Goal: Task Accomplishment & Management: Manage account settings

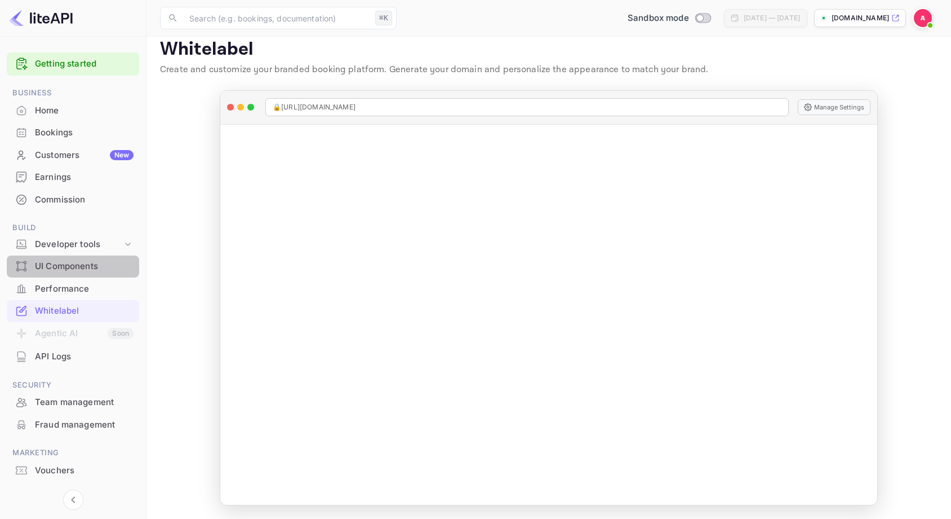
click at [55, 267] on div "UI Components" at bounding box center [84, 266] width 99 height 13
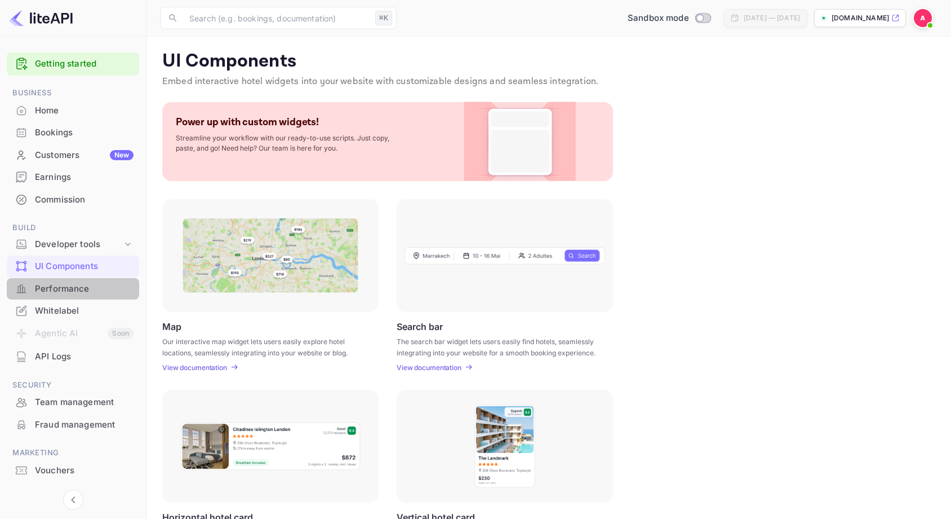
click at [57, 280] on div "Performance" at bounding box center [73, 289] width 132 height 22
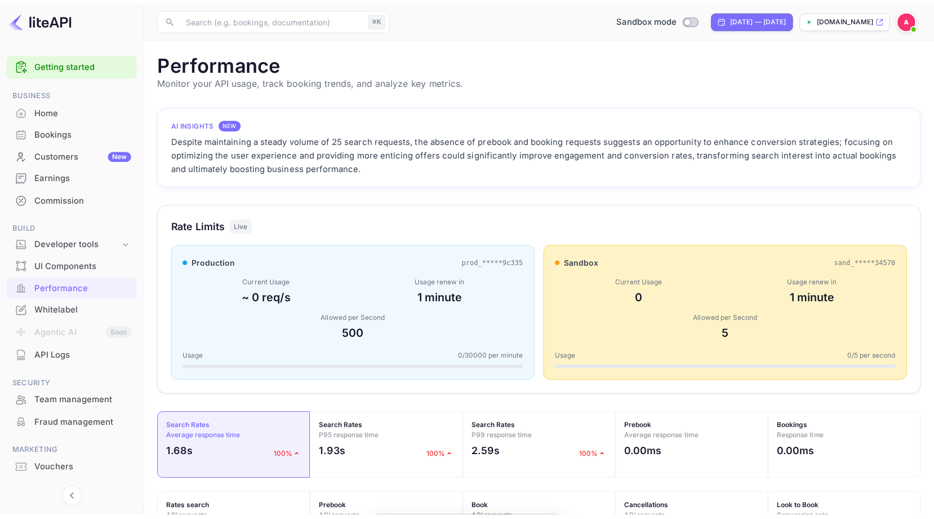
scroll to position [282, 769]
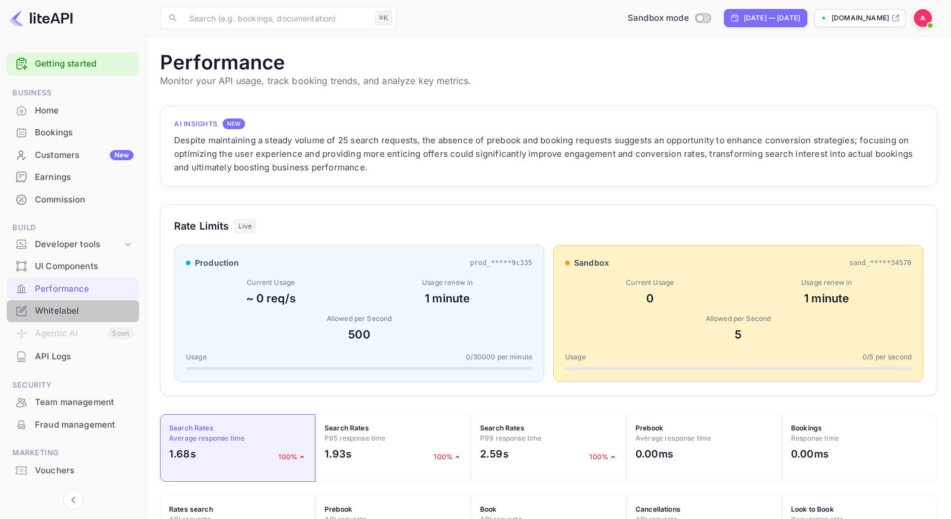
click at [68, 303] on div "Whitelabel" at bounding box center [73, 311] width 132 height 22
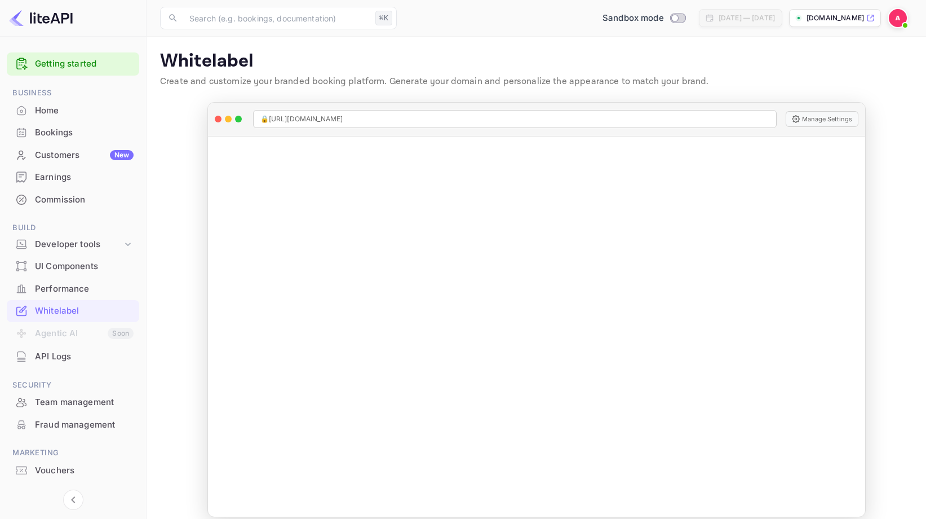
click at [891, 17] on img at bounding box center [898, 18] width 18 height 18
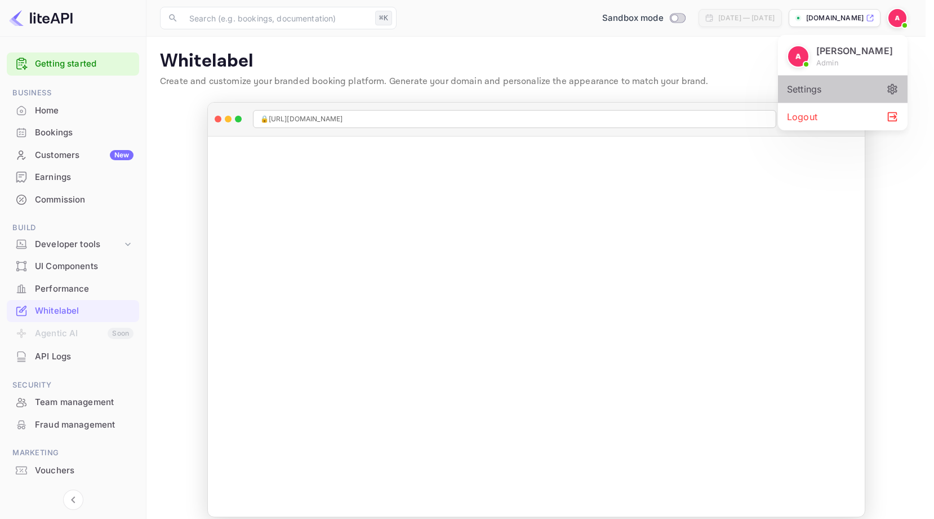
click at [832, 86] on div "Settings" at bounding box center [843, 89] width 130 height 27
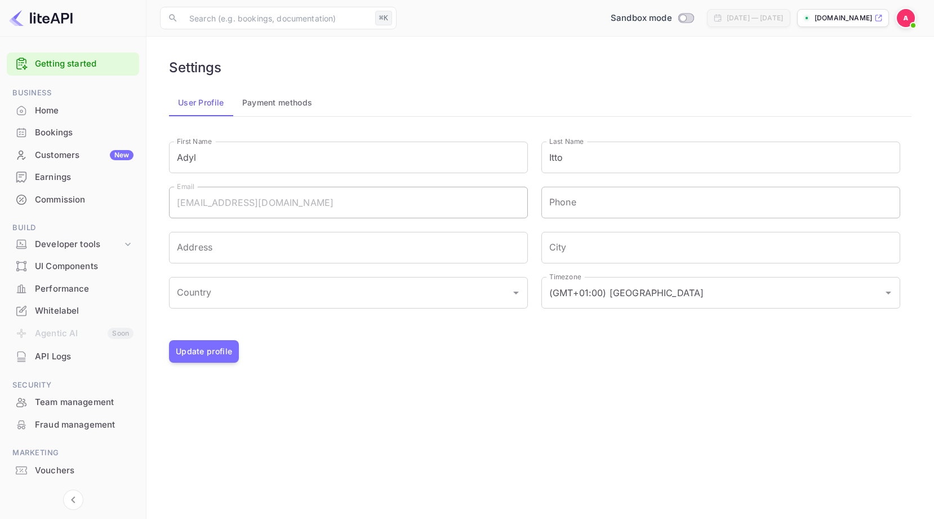
click at [585, 215] on input "Phone" at bounding box center [721, 203] width 359 height 32
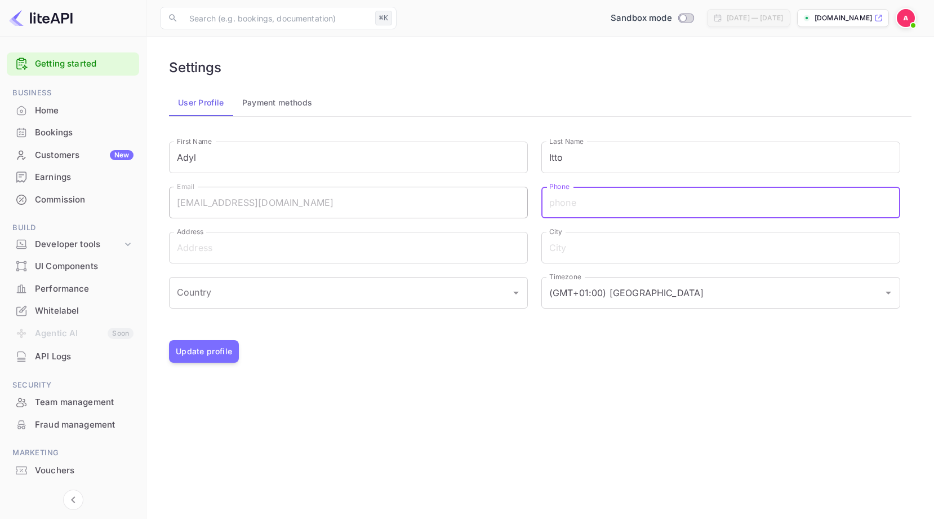
type input "0767755555"
type input "Route de la cité 10"
type input "Leysin"
type input "Switzerland"
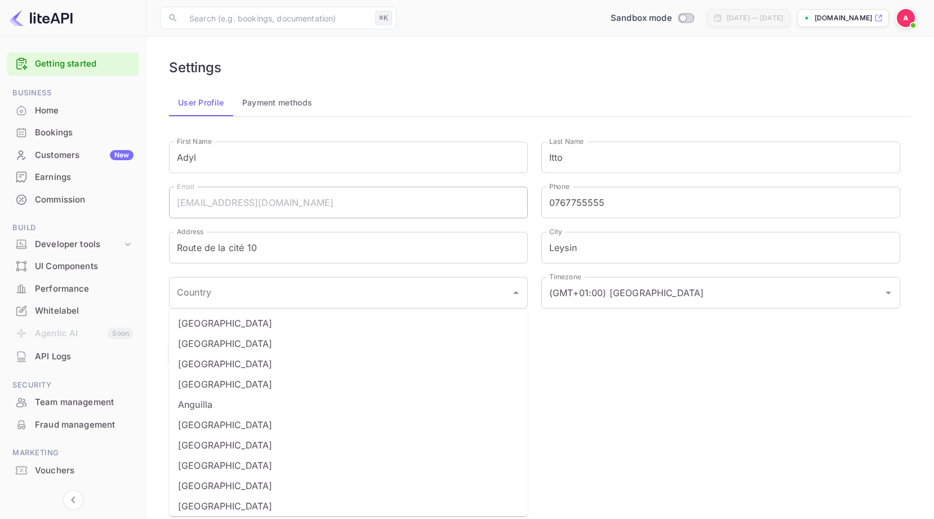
click at [761, 325] on div "First Name Adyl First Name Last Name Itto Last Name Email adylitto@gmail.com Em…" at bounding box center [528, 228] width 745 height 201
click at [311, 303] on div "Country" at bounding box center [348, 293] width 359 height 32
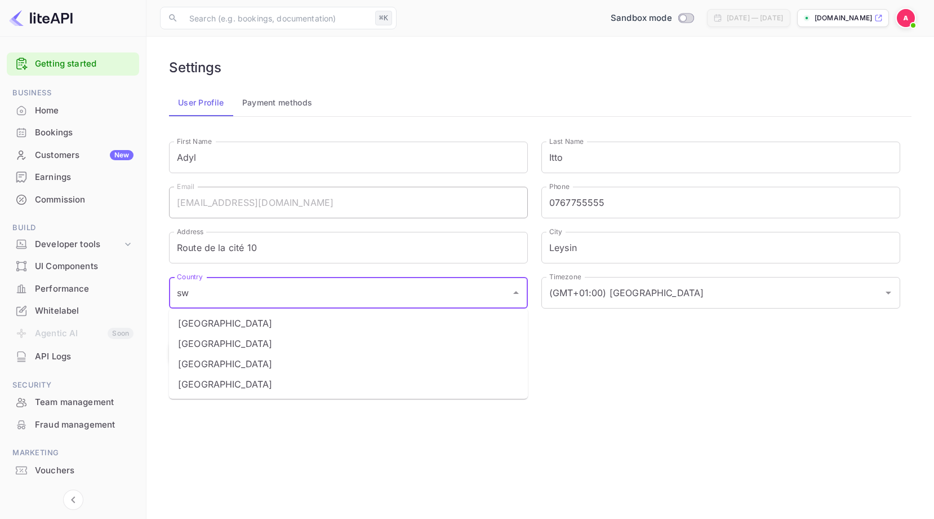
click at [189, 336] on li "Switzerland" at bounding box center [348, 343] width 359 height 20
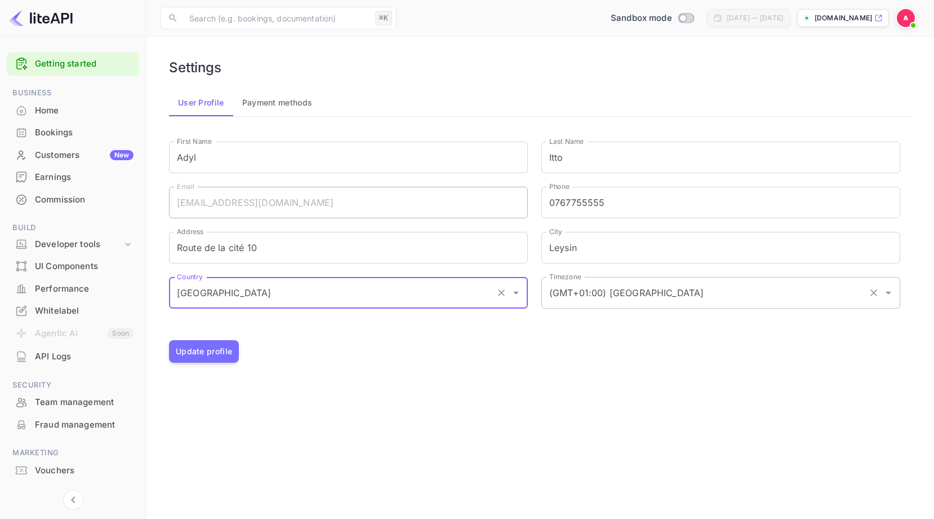
type input "Switzerland"
click at [619, 297] on input "(GMT+01:00) Madrid" at bounding box center [705, 292] width 317 height 21
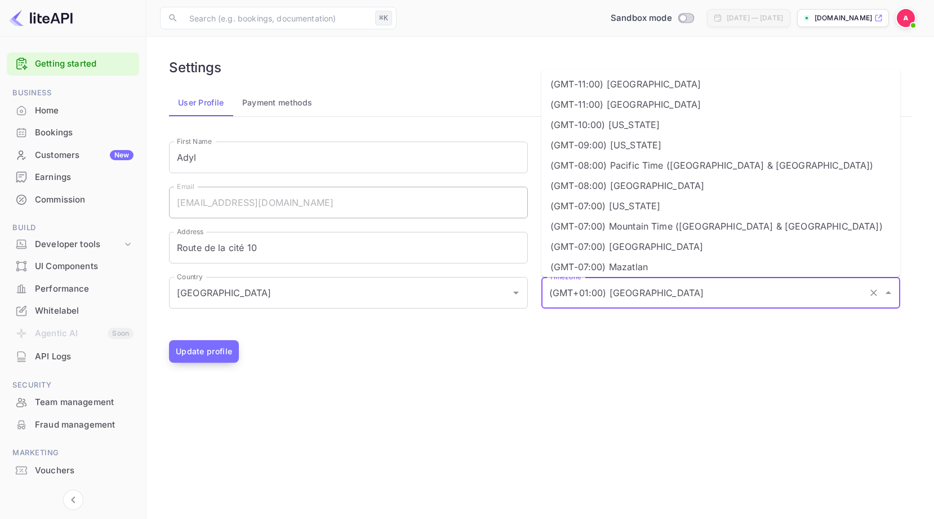
click at [201, 352] on button "Update profile" at bounding box center [204, 351] width 70 height 23
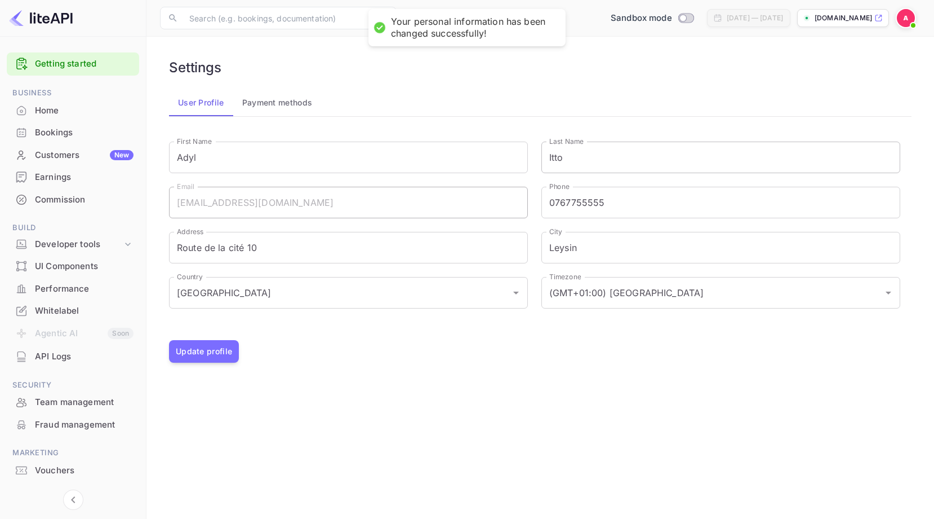
click at [598, 150] on input "Itto" at bounding box center [721, 157] width 359 height 32
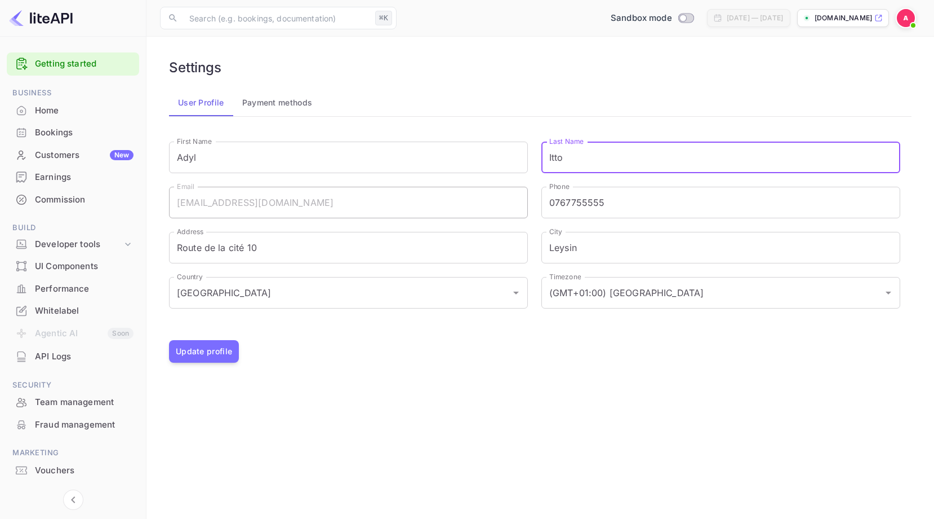
type input "ITTOBANE"
click at [220, 357] on button "Update profile" at bounding box center [204, 351] width 70 height 23
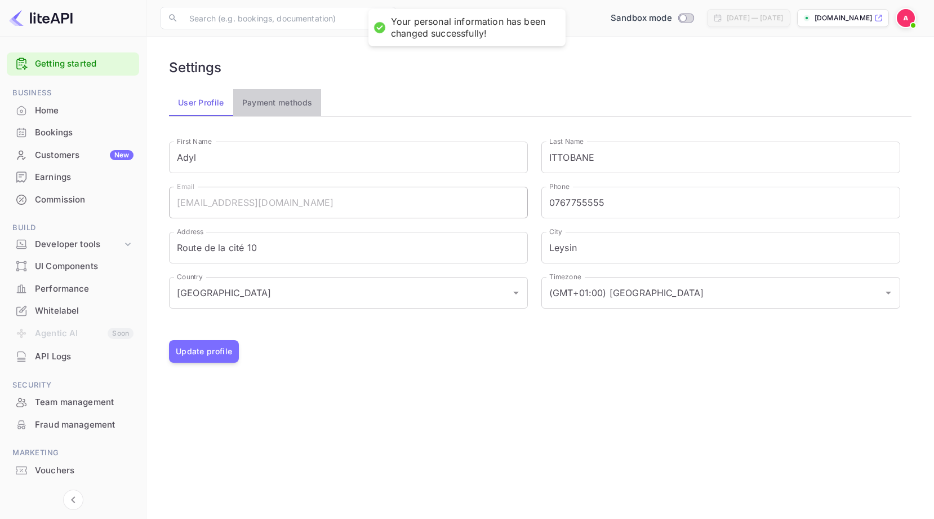
click at [273, 114] on button "Payment methods" at bounding box center [277, 102] width 88 height 27
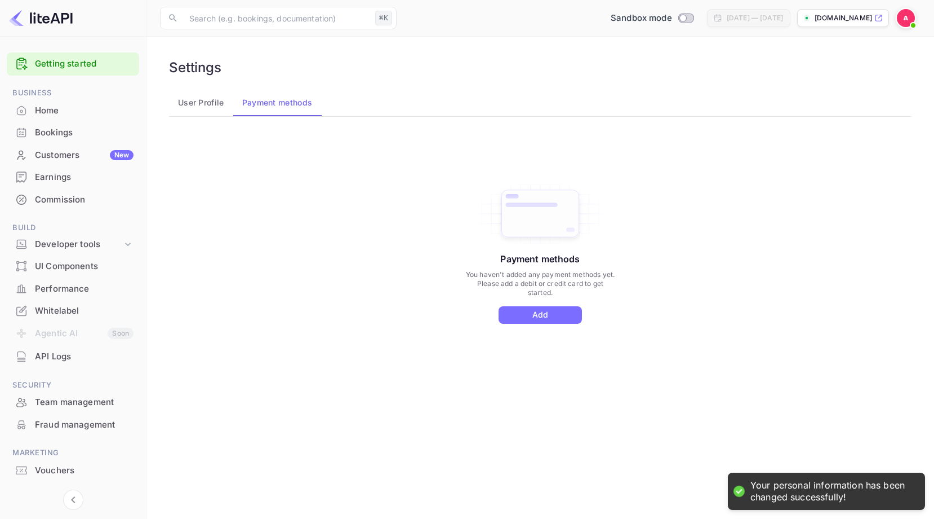
click at [216, 104] on button "User Profile" at bounding box center [201, 102] width 64 height 27
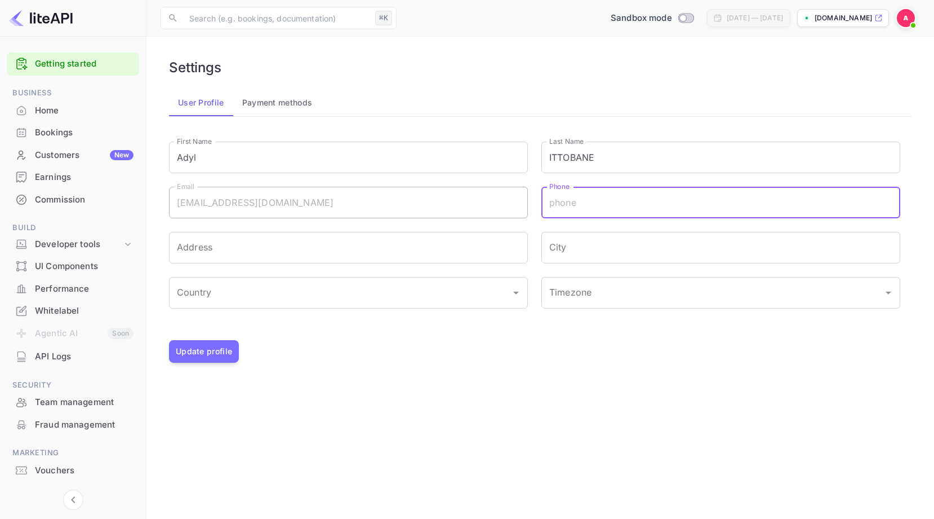
click at [577, 201] on input "Phone" at bounding box center [721, 203] width 359 height 32
type input "0767755555"
type input "Route de la cité 10"
type input "Leysin"
type input "Switzerland"
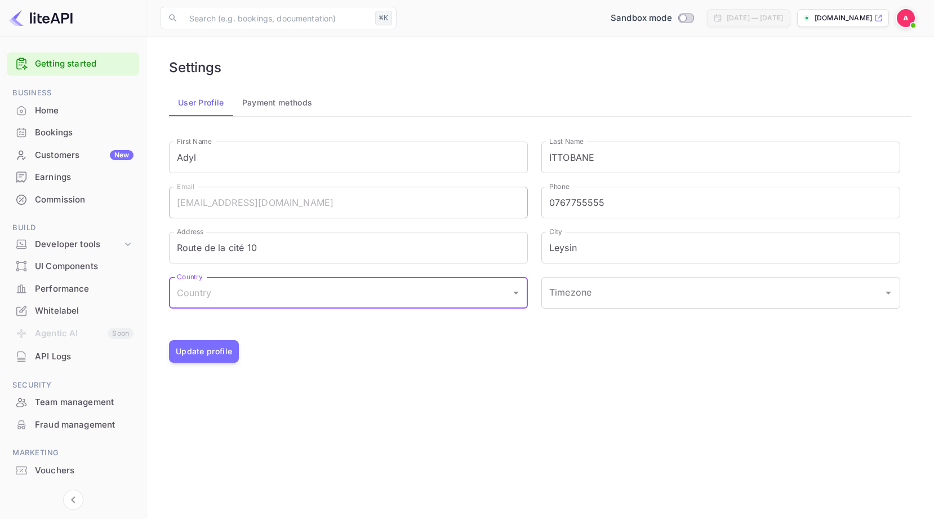
click at [337, 299] on input "Country" at bounding box center [340, 292] width 332 height 21
type input "Switzerland"
click at [287, 320] on li "Switzerland" at bounding box center [348, 323] width 359 height 20
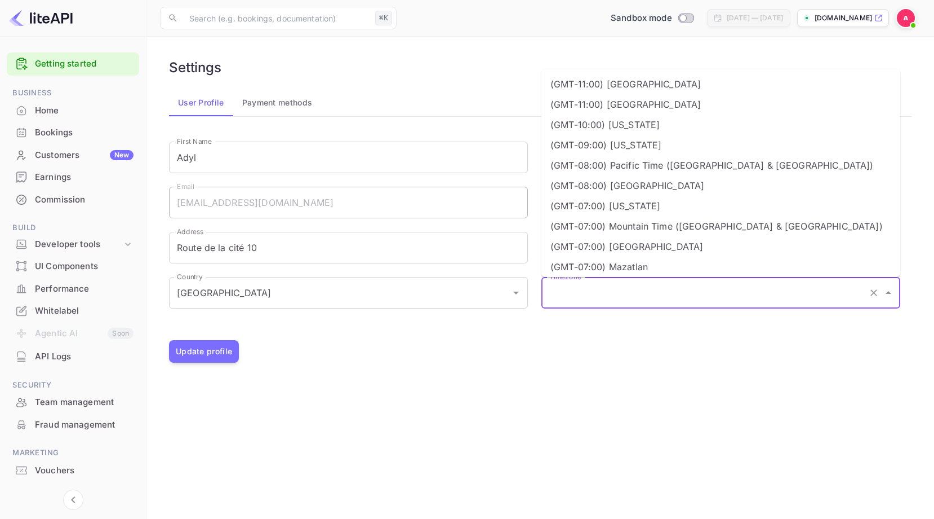
click at [574, 302] on input "Timezone" at bounding box center [705, 292] width 317 height 21
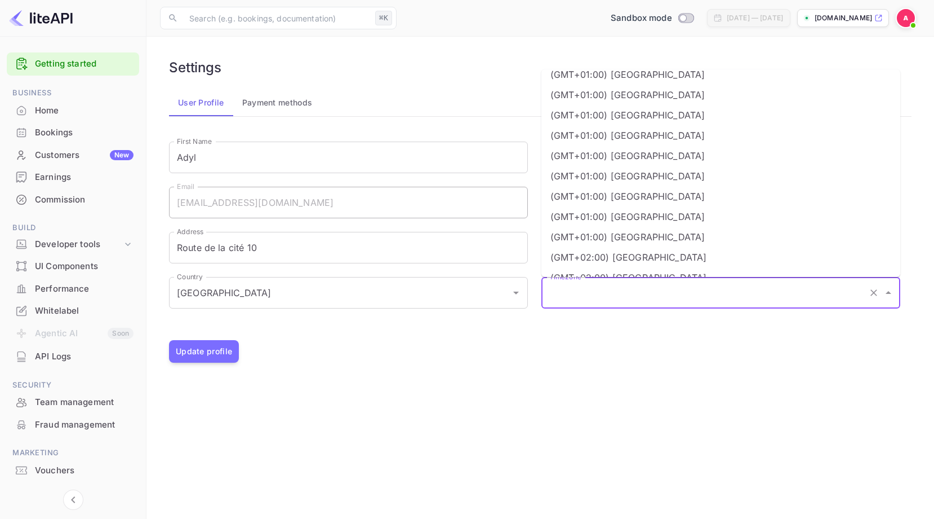
scroll to position [748, 0]
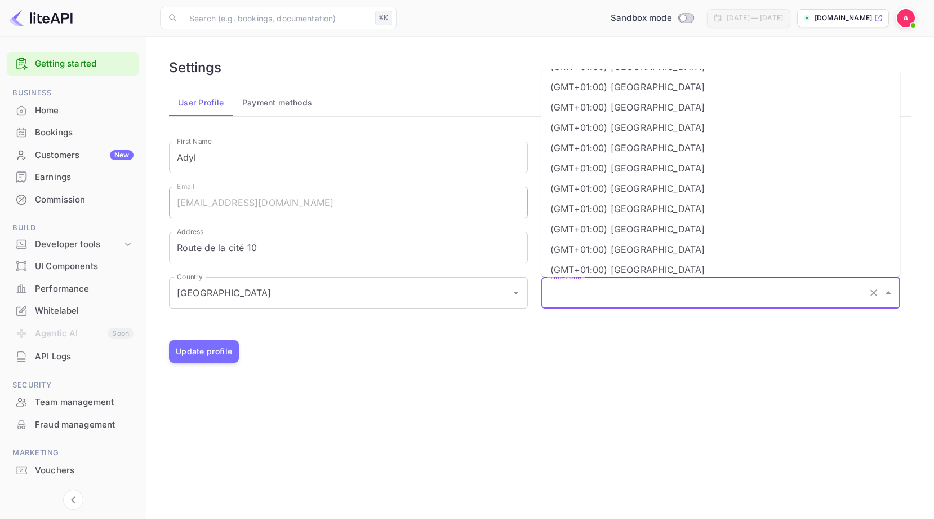
click at [674, 180] on li "(GMT+01:00) Paris" at bounding box center [721, 188] width 359 height 20
type input "(GMT+01:00) Paris"
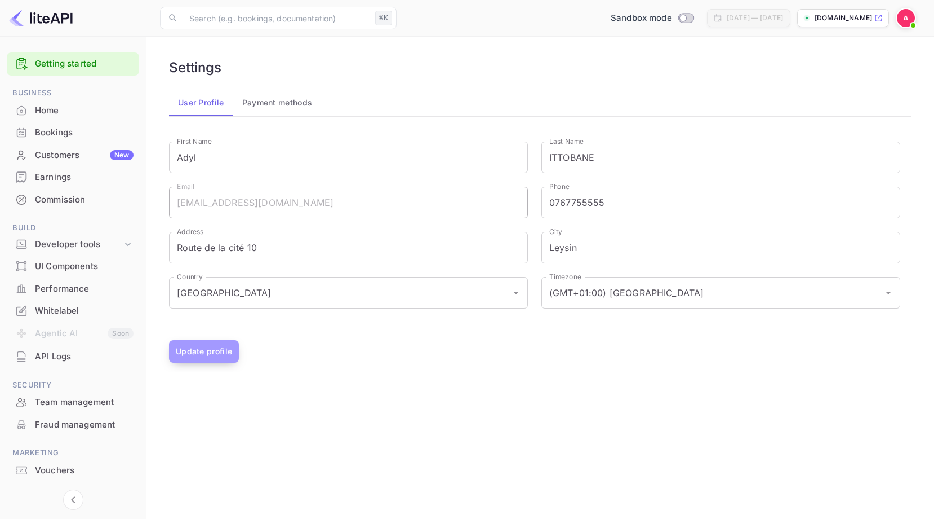
click at [200, 345] on button "Update profile" at bounding box center [204, 351] width 70 height 23
click at [362, 91] on div "User Profile Payment methods" at bounding box center [540, 102] width 743 height 27
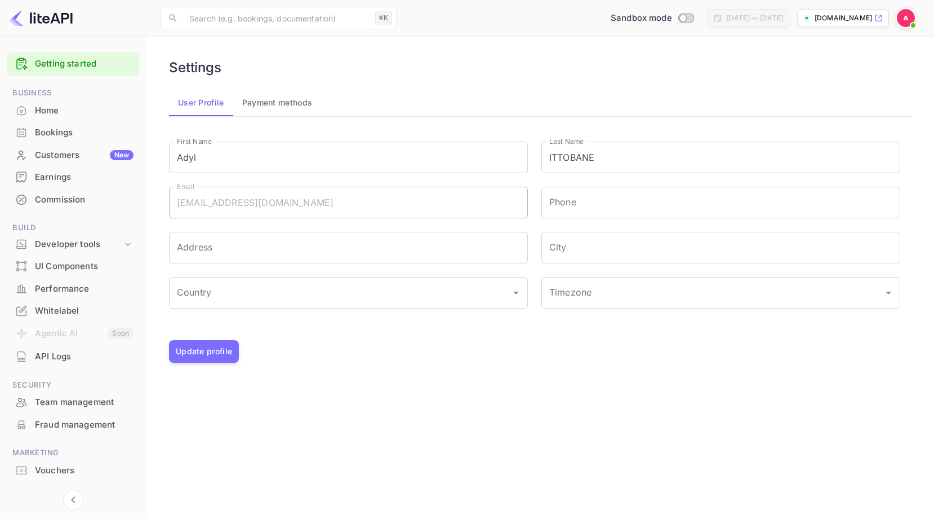
click at [858, 15] on p "[DOMAIN_NAME]" at bounding box center [843, 18] width 57 height 10
click at [79, 182] on div "Earnings" at bounding box center [84, 177] width 99 height 13
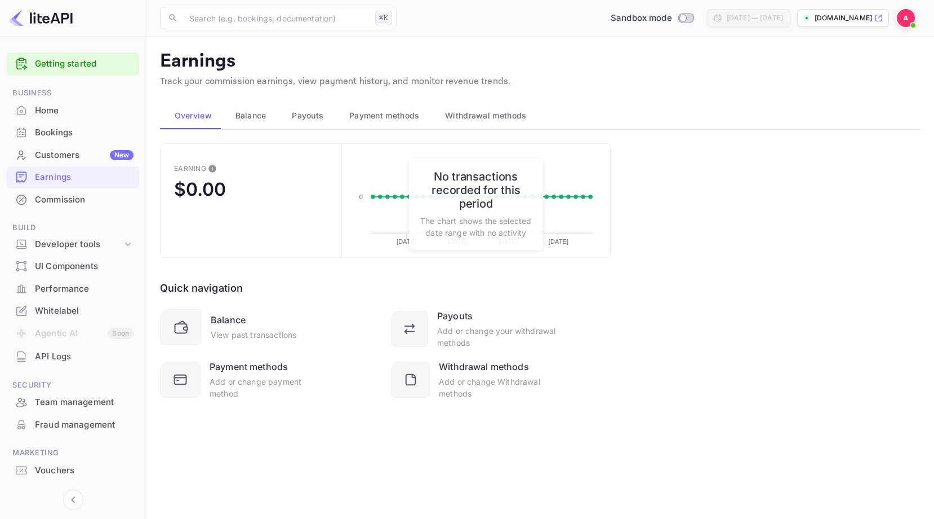
click at [86, 125] on div "Bookings" at bounding box center [73, 133] width 132 height 22
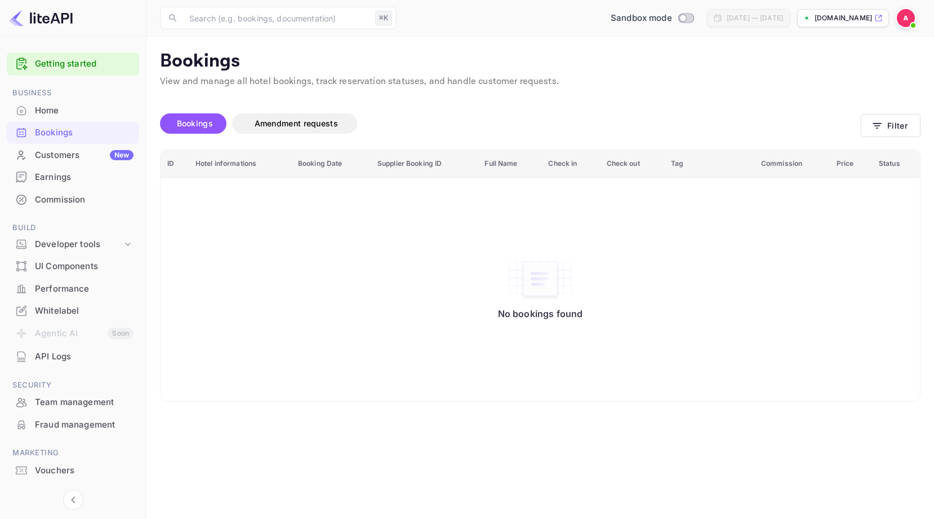
click at [94, 117] on div "Home" at bounding box center [73, 111] width 132 height 22
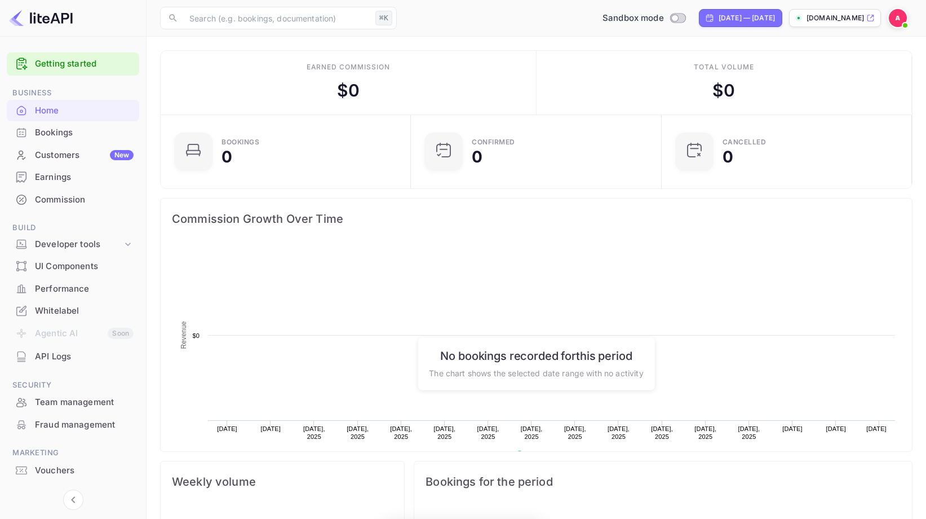
scroll to position [175, 236]
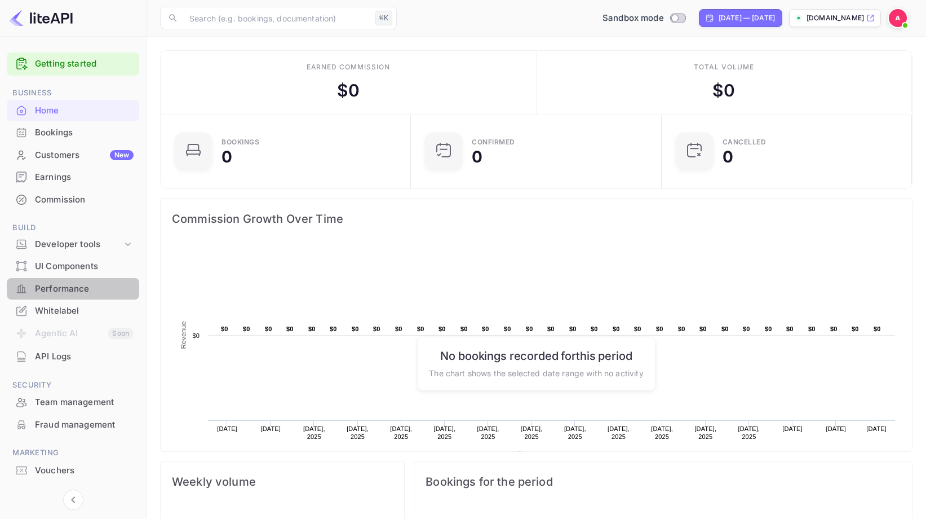
click at [77, 291] on div "Performance" at bounding box center [84, 288] width 99 height 13
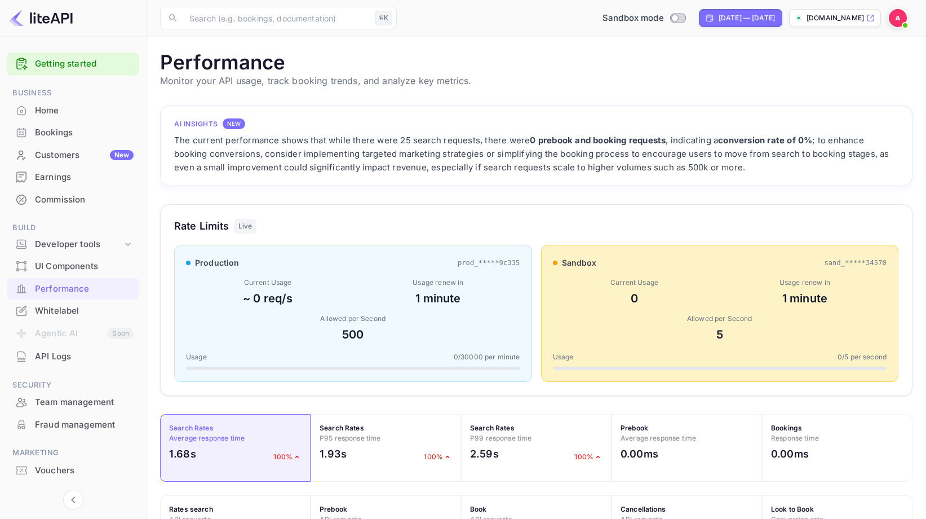
click at [61, 270] on div "UI Components" at bounding box center [84, 266] width 99 height 13
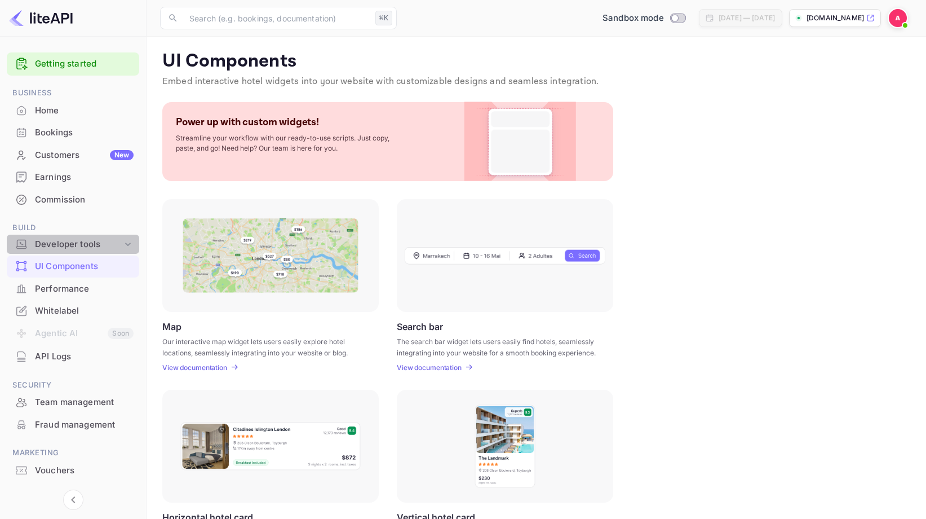
click at [68, 246] on div "Developer tools" at bounding box center [78, 244] width 87 height 13
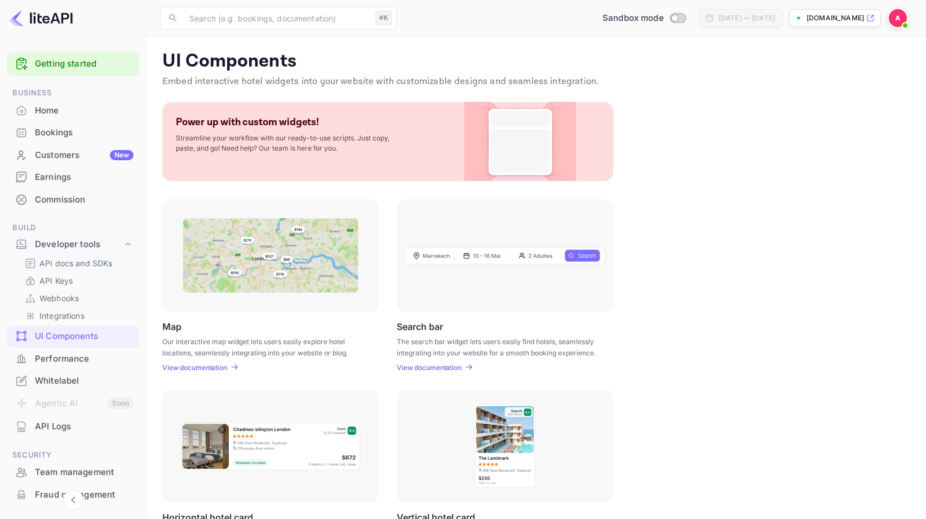
click at [70, 265] on p "API docs and SDKs" at bounding box center [75, 263] width 73 height 12
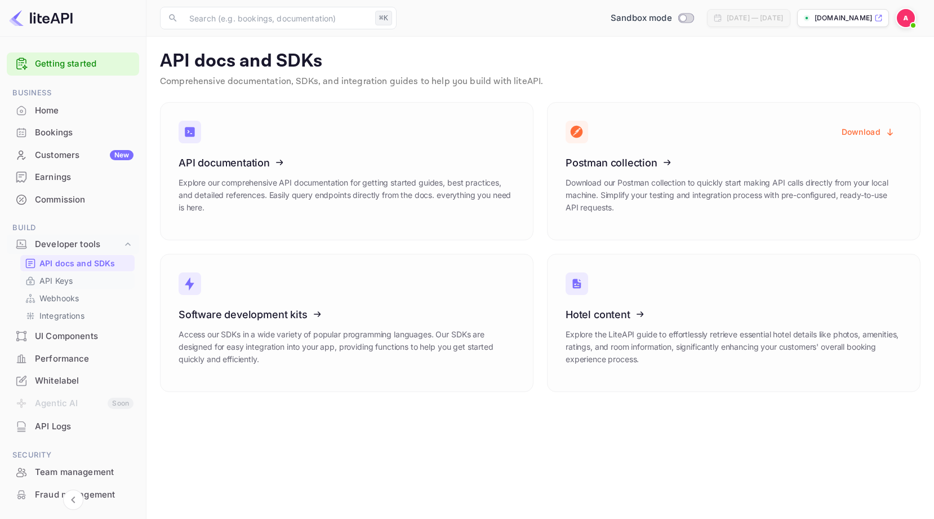
click at [69, 280] on p "API Keys" at bounding box center [55, 280] width 33 height 12
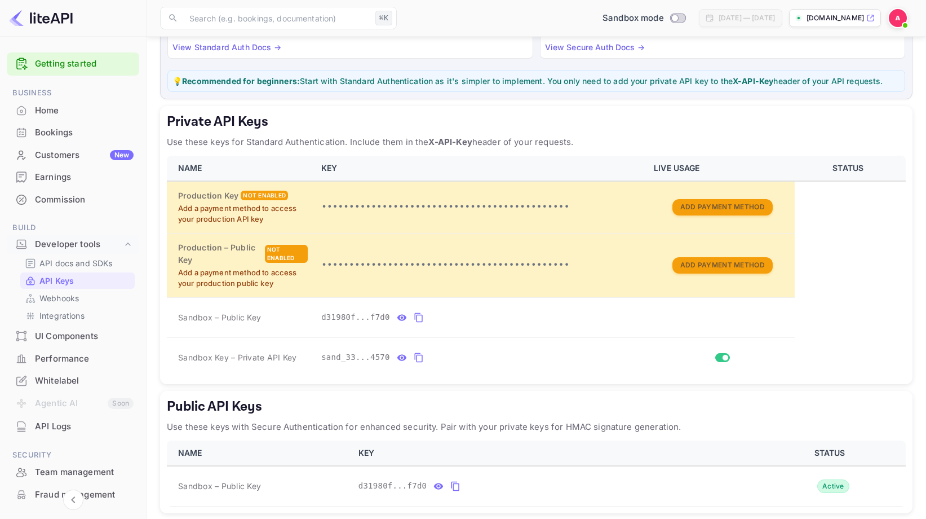
scroll to position [171, 0]
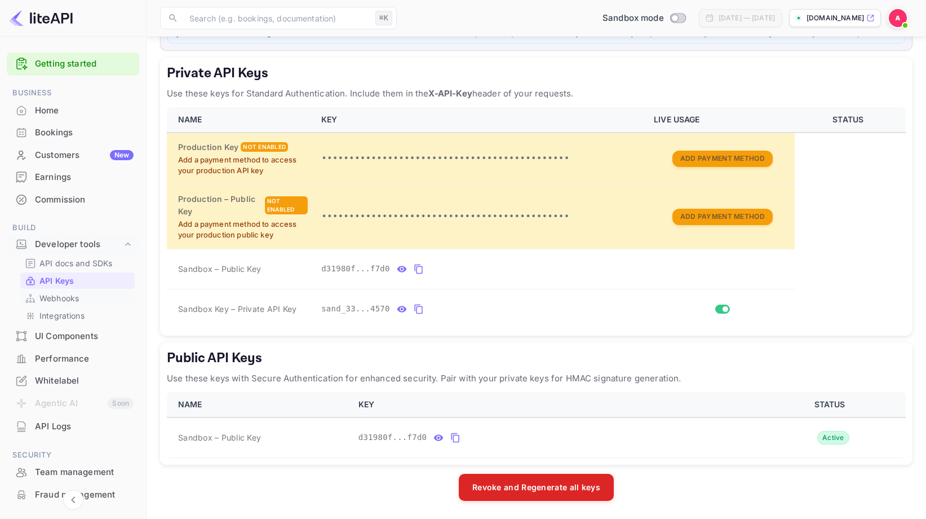
click at [60, 292] on p "Webhooks" at bounding box center [58, 298] width 39 height 12
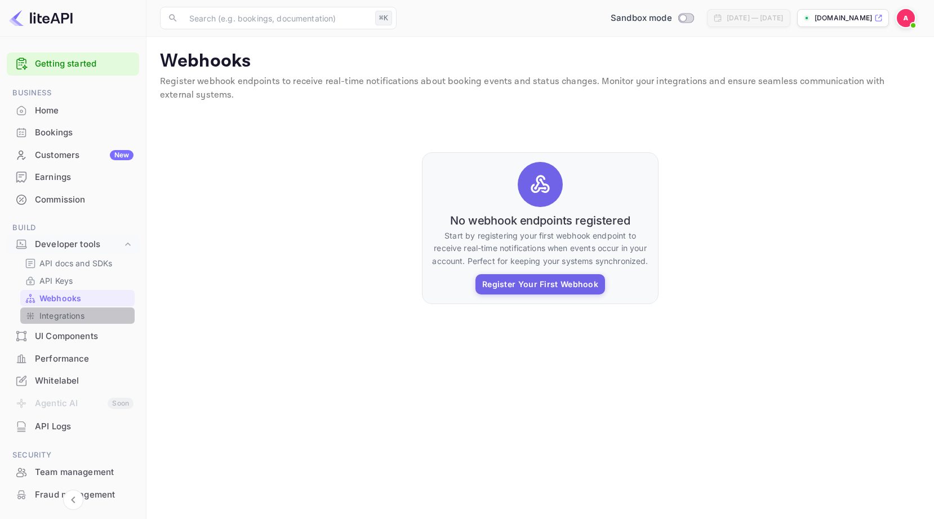
click at [79, 320] on p "Integrations" at bounding box center [61, 315] width 45 height 12
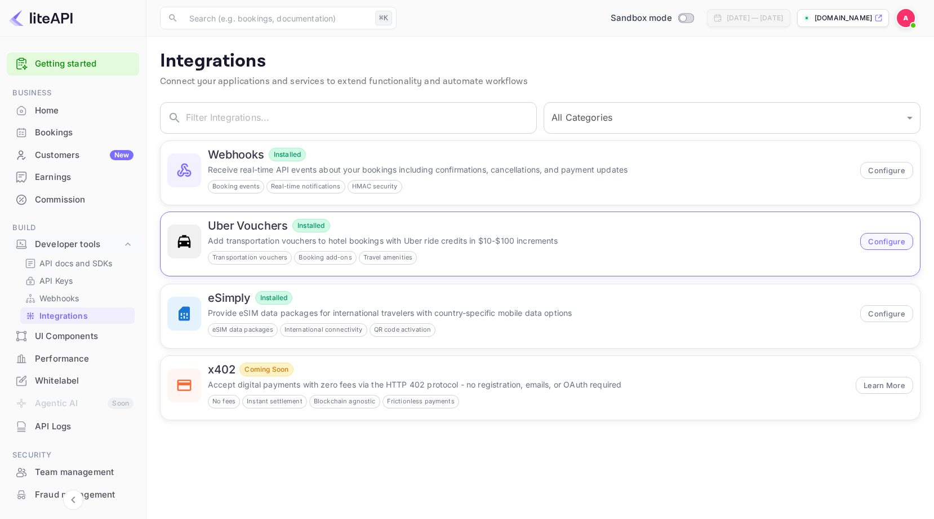
click at [896, 242] on button "Configure" at bounding box center [887, 241] width 53 height 17
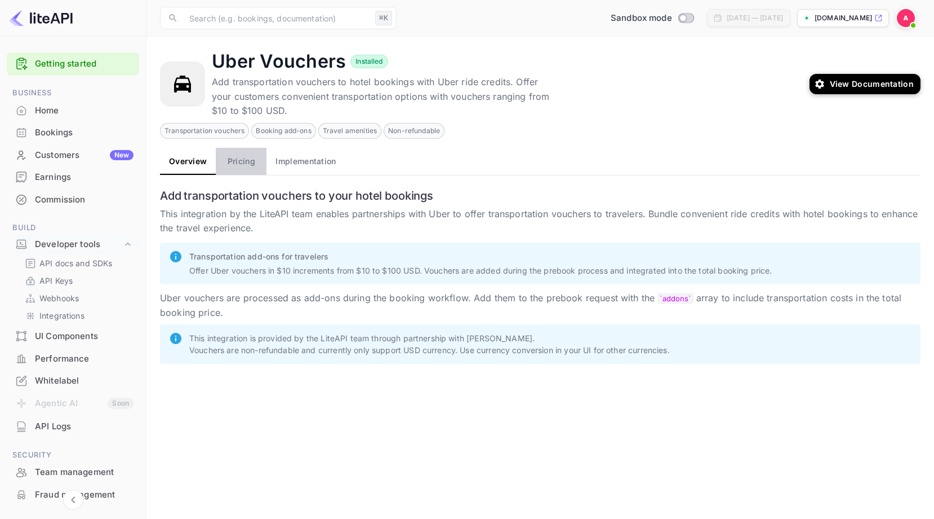
click at [235, 167] on button "Pricing" at bounding box center [241, 161] width 51 height 27
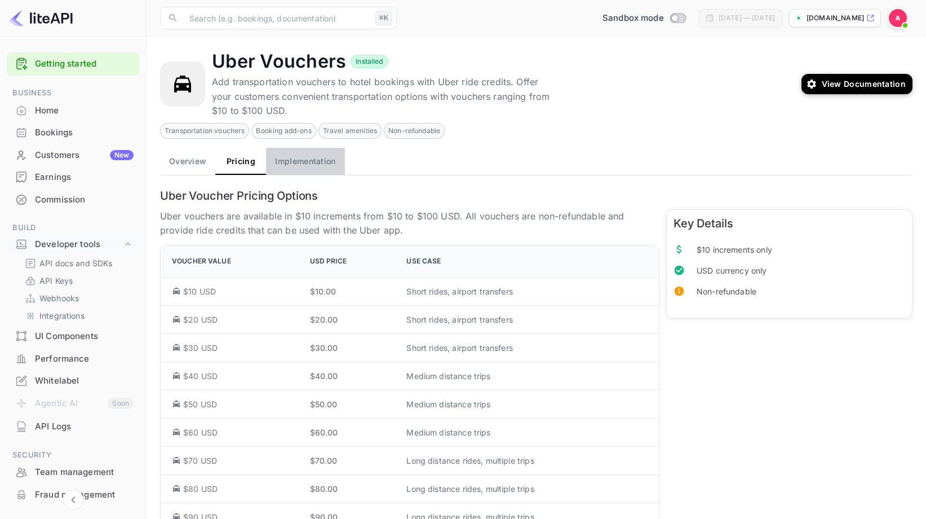
click at [287, 163] on button "Implementation" at bounding box center [305, 161] width 78 height 27
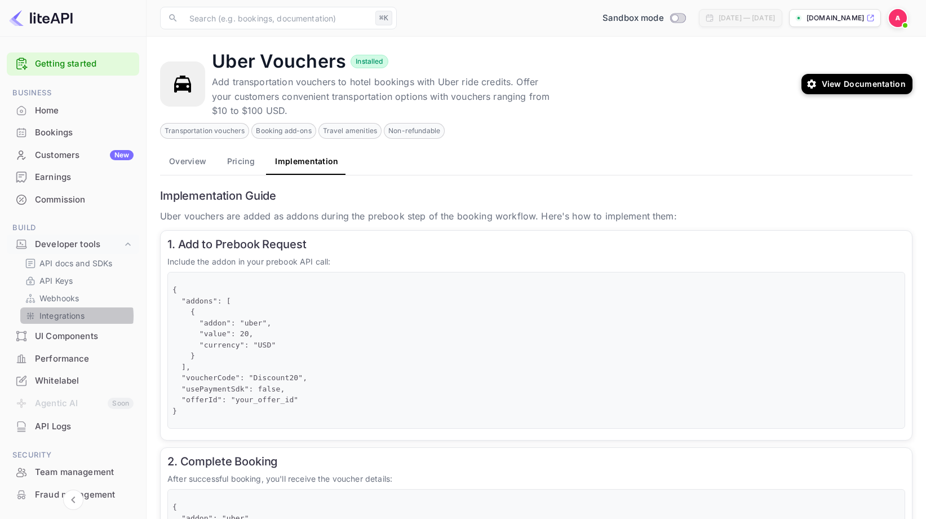
click at [70, 316] on p "Integrations" at bounding box center [61, 315] width 45 height 12
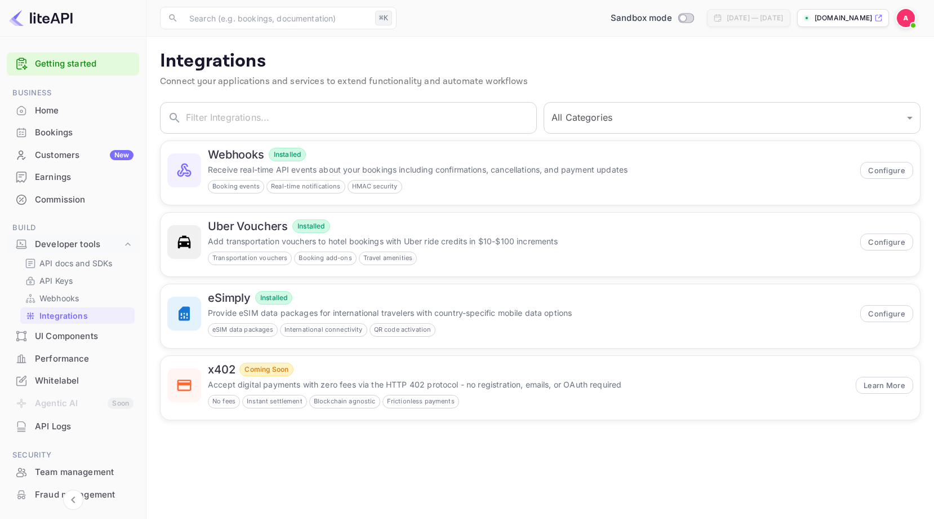
click at [854, 25] on div "[DOMAIN_NAME]" at bounding box center [844, 18] width 92 height 18
click at [63, 263] on p "API docs and SDKs" at bounding box center [75, 263] width 73 height 12
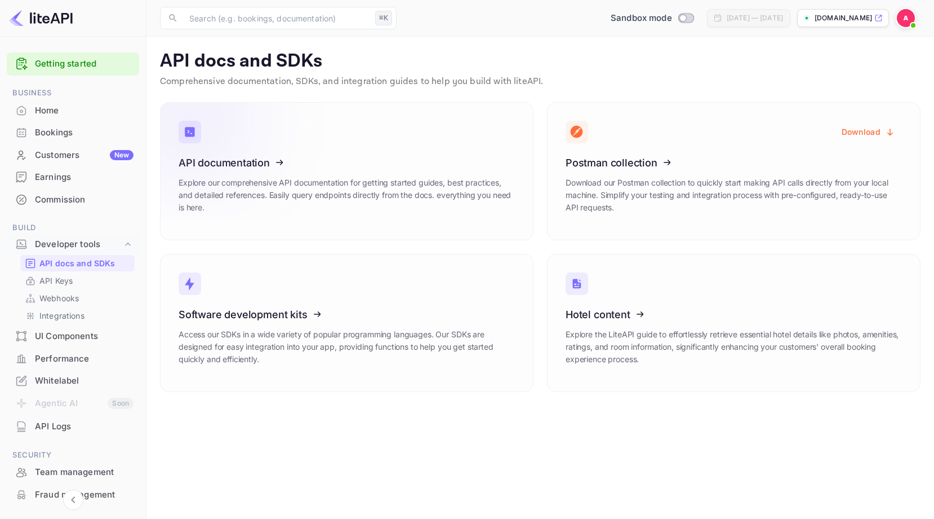
click at [275, 166] on icon at bounding box center [248, 161] width 175 height 116
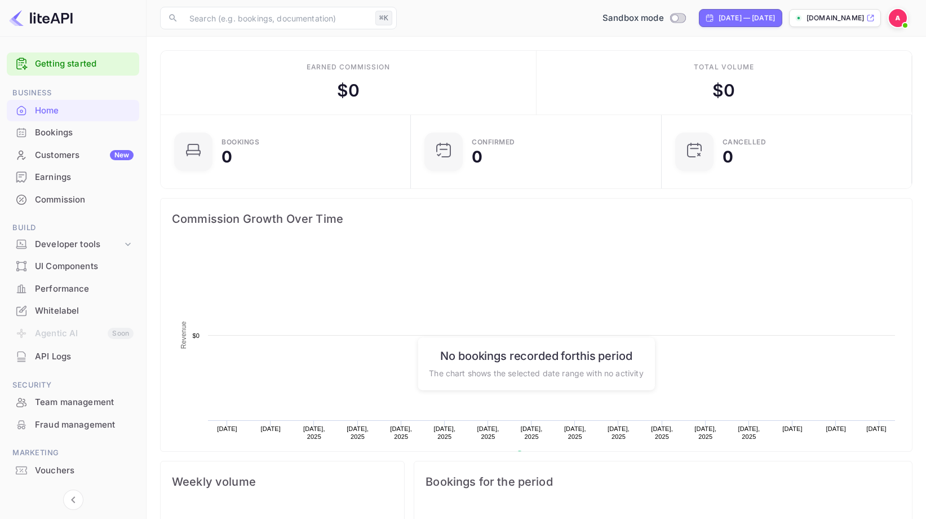
scroll to position [175, 236]
click at [898, 16] on img at bounding box center [898, 18] width 18 height 18
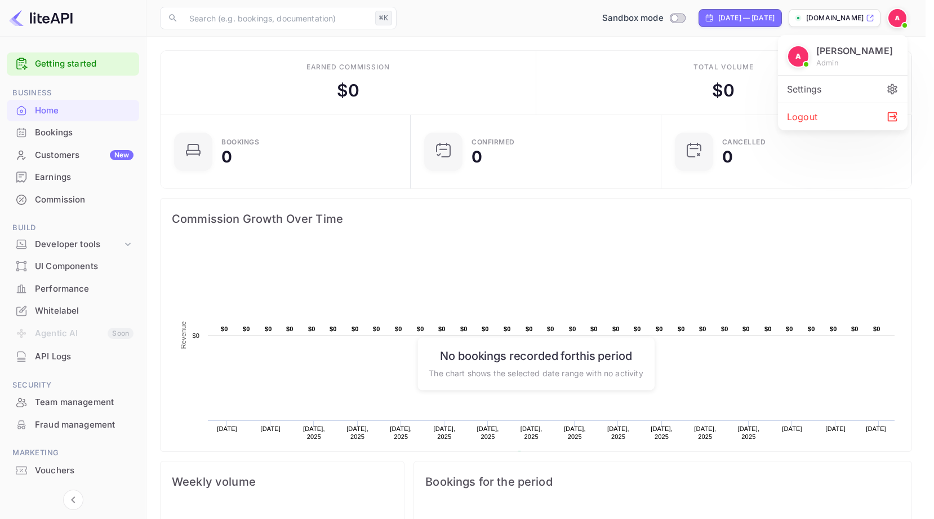
click at [50, 303] on div at bounding box center [467, 259] width 934 height 519
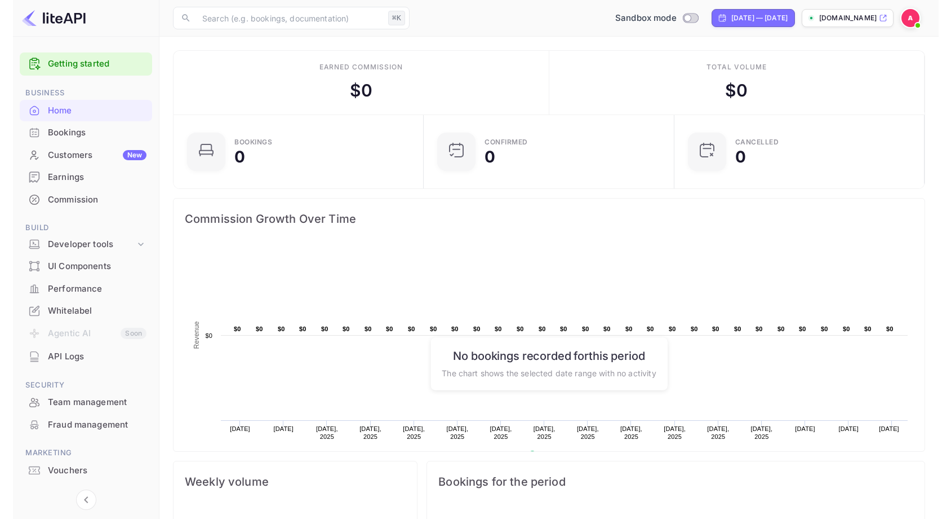
scroll to position [9, 9]
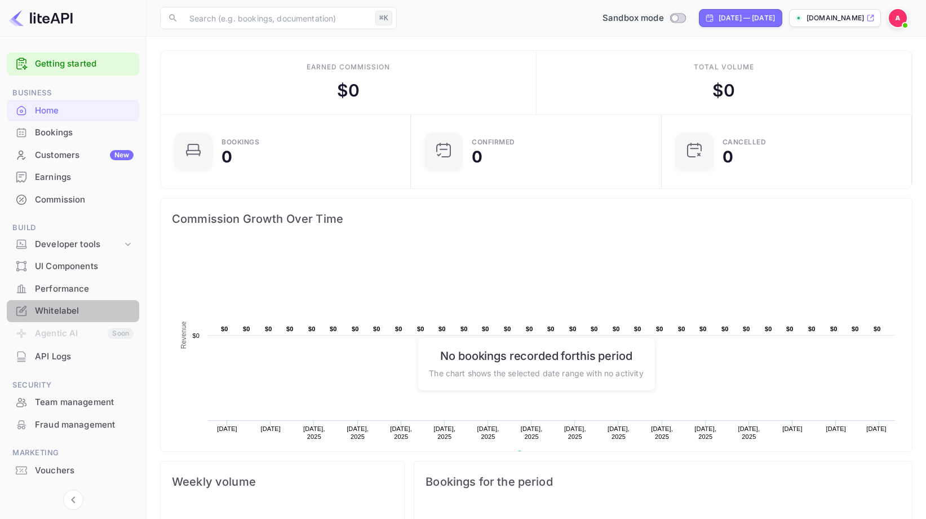
click at [50, 308] on div "Whitelabel" at bounding box center [84, 310] width 99 height 13
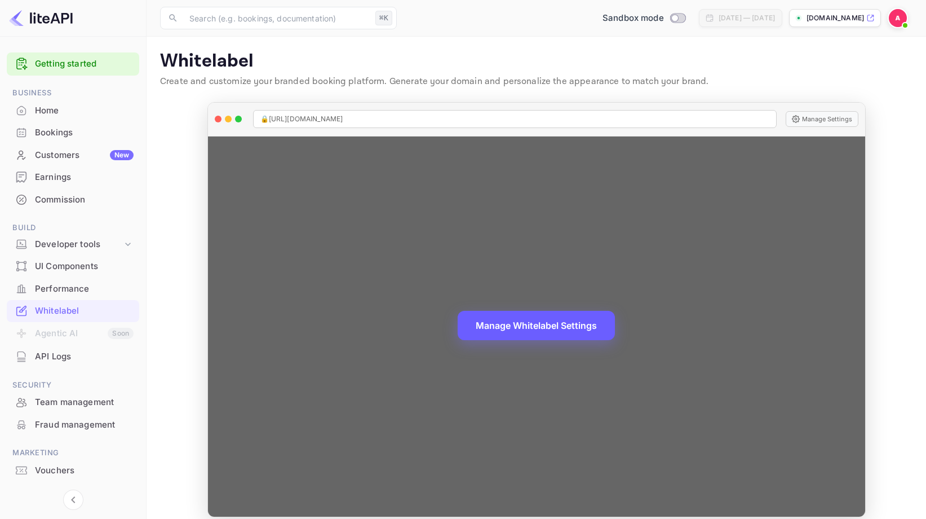
click at [542, 331] on button "Manage Whitelabel Settings" at bounding box center [536, 325] width 157 height 29
